Goal: Find specific page/section: Find specific page/section

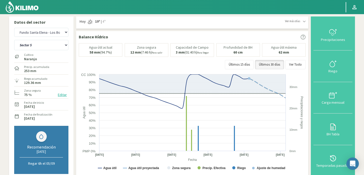
select select "668: Object"
select select "13: Object"
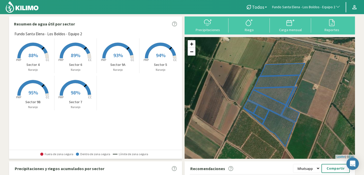
click at [295, 5] on span "Fundo Santa Elena - Los Boldos - Equipo 2" at bounding box center [303, 7] width 63 height 5
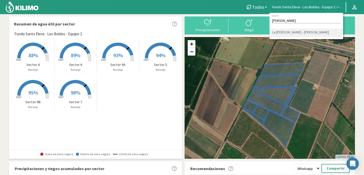
type input "eugen"
click at [315, 33] on li "La [PERSON_NAME] - [PERSON_NAME]" at bounding box center [305, 33] width 73 height 8
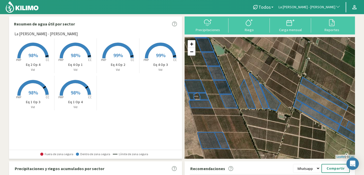
click at [39, 93] on rect at bounding box center [32, 96] width 41 height 41
